Goal: Check status: Check status

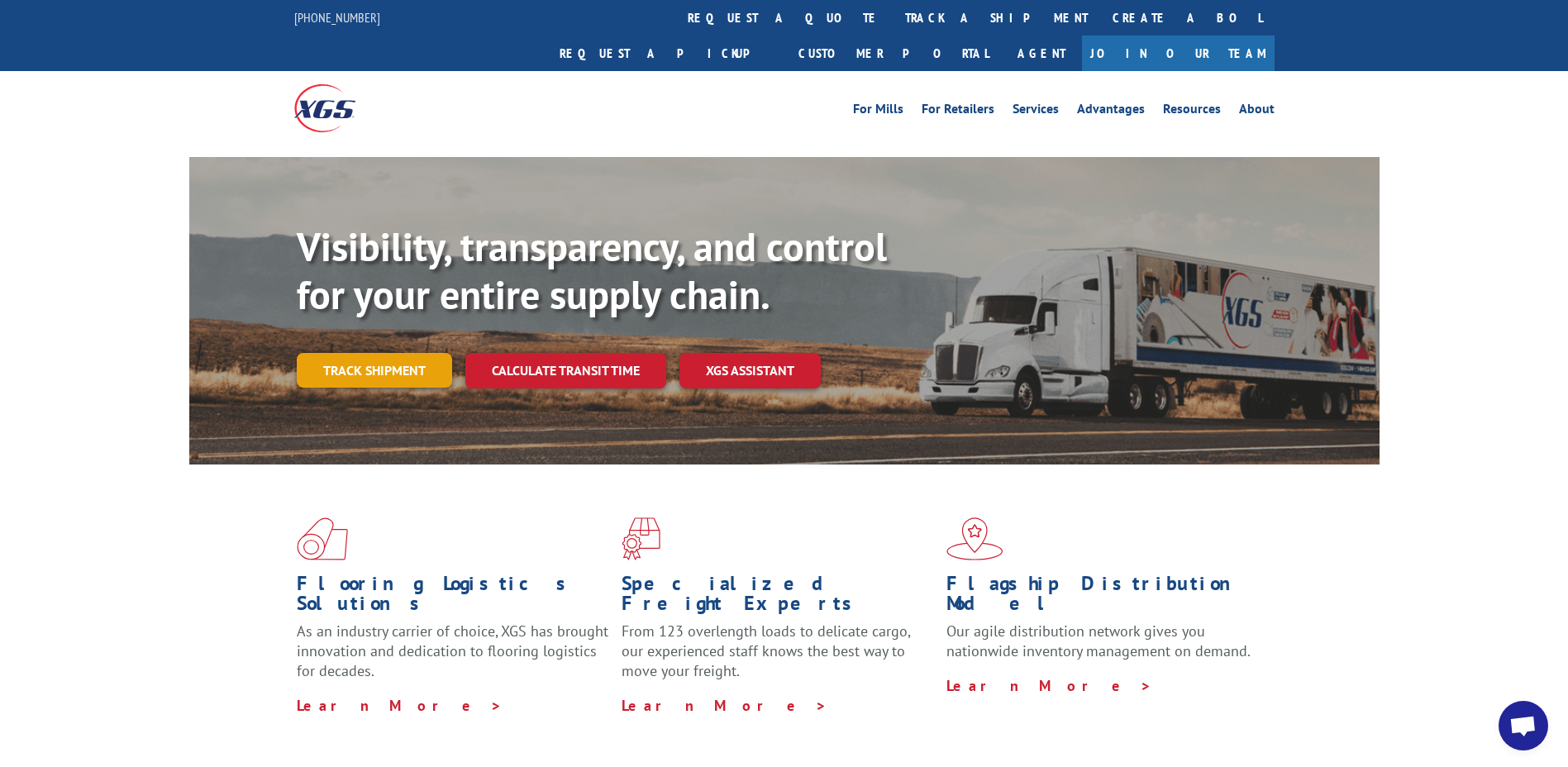
click at [384, 353] on link "Track shipment" at bounding box center [374, 370] width 156 height 35
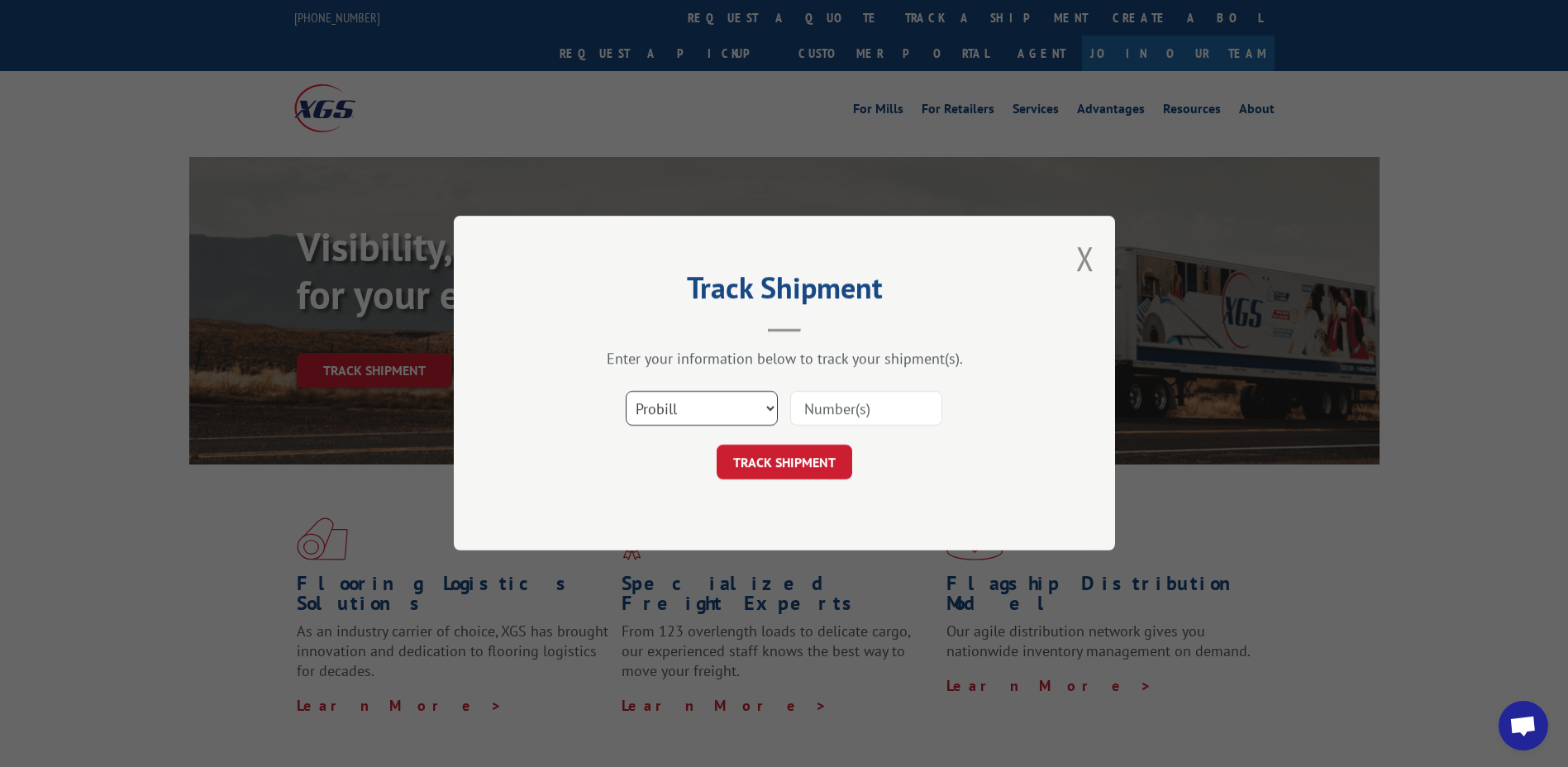
click at [771, 416] on select "Select category... Probill BOL PO" at bounding box center [701, 408] width 152 height 35
select select "po"
click at [626, 391] on select "Select category... Probill BOL PO" at bounding box center [701, 408] width 152 height 35
click at [833, 398] on input at bounding box center [866, 408] width 152 height 35
type input "61503017"
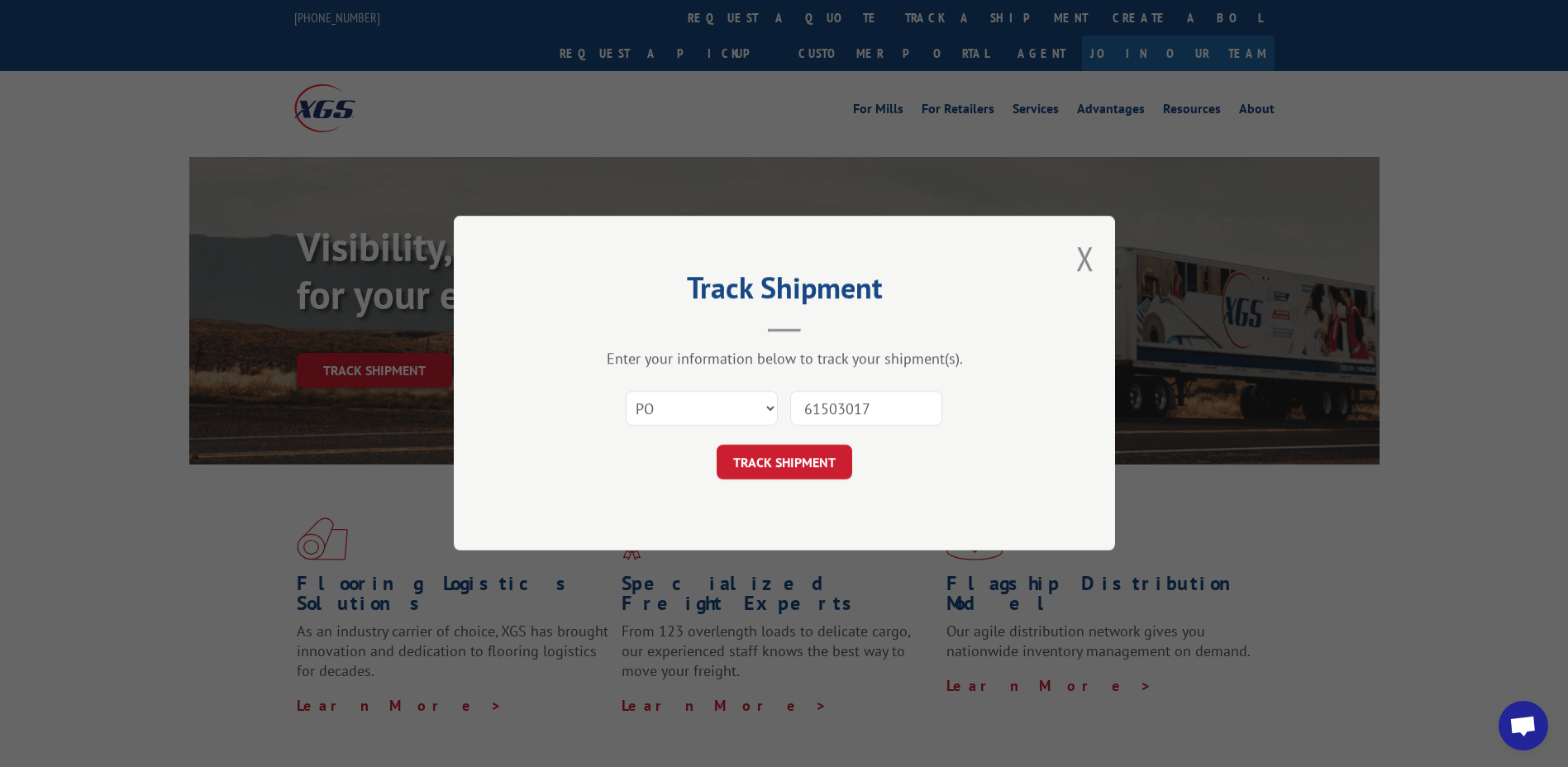
click button "TRACK SHIPMENT" at bounding box center [784, 462] width 136 height 35
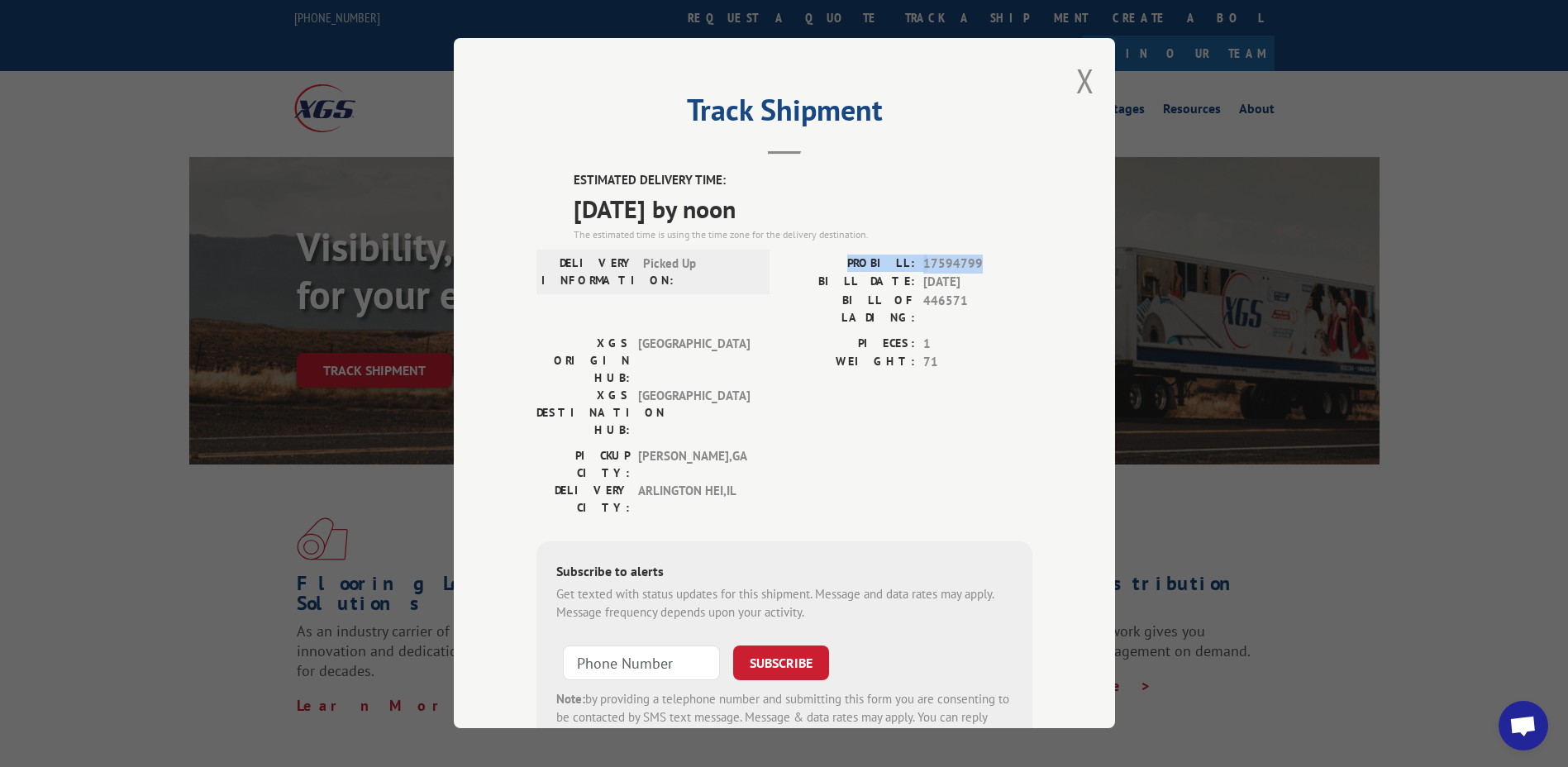
drag, startPoint x: 979, startPoint y: 263, endPoint x: 857, endPoint y: 266, distance: 122.0
click at [857, 266] on div "PROBILL: 17594799" at bounding box center [909, 264] width 248 height 19
drag, startPoint x: 857, startPoint y: 266, endPoint x: 891, endPoint y: 263, distance: 34.1
copy div "PROBILL: 17594799"
click at [1076, 83] on button "Close modal" at bounding box center [1085, 81] width 19 height 44
